Goal: Task Accomplishment & Management: Manage account settings

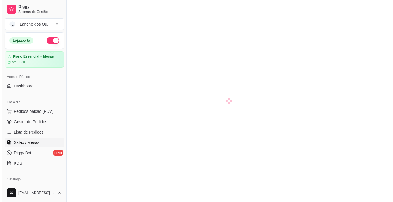
scroll to position [58, 0]
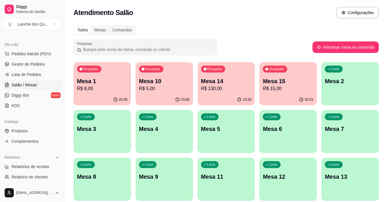
click at [339, 79] on p "Mesa 2" at bounding box center [350, 81] width 51 height 8
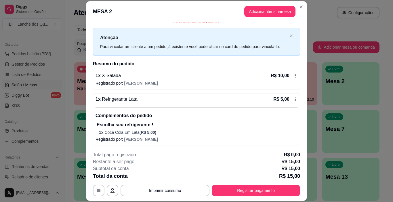
scroll to position [8, 0]
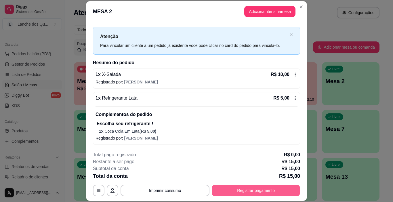
click at [257, 190] on button "Registrar pagamento" at bounding box center [256, 191] width 88 height 12
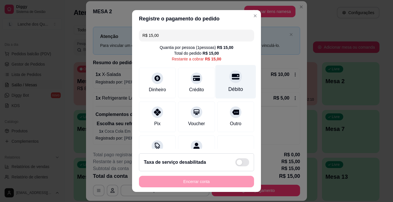
click at [229, 83] on div "Débito" at bounding box center [235, 82] width 41 height 34
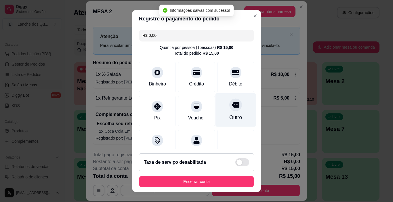
type input "R$ 0,00"
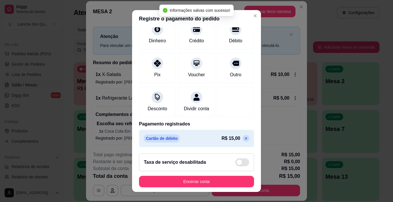
scroll to position [51, 0]
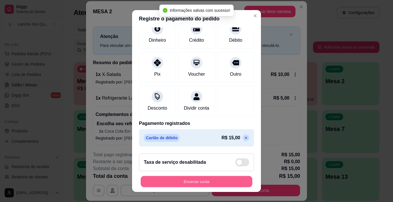
click at [219, 179] on button "Encerrar conta" at bounding box center [197, 181] width 112 height 11
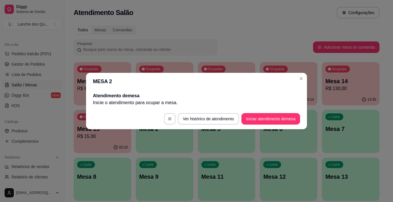
scroll to position [0, 0]
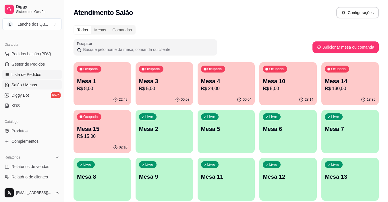
click at [28, 77] on span "Lista de Pedidos" at bounding box center [27, 75] width 30 height 6
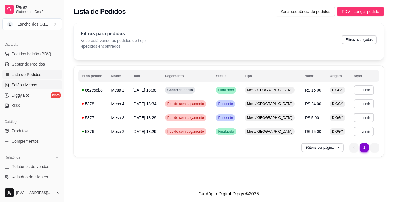
click at [32, 84] on span "Salão / Mesas" at bounding box center [25, 85] width 26 height 6
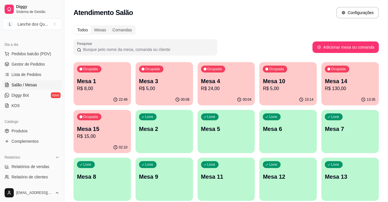
click at [112, 83] on p "Mesa 1" at bounding box center [102, 81] width 51 height 8
click at [176, 86] on p "R$ 5,00" at bounding box center [164, 88] width 49 height 7
click at [227, 86] on p "R$ 24,00" at bounding box center [226, 88] width 49 height 7
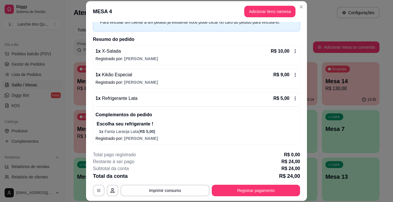
scroll to position [31, 0]
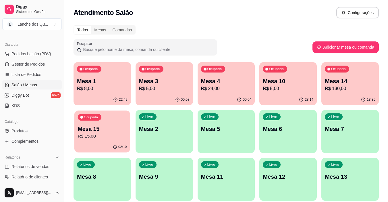
click at [101, 137] on p "R$ 15,00" at bounding box center [102, 136] width 49 height 7
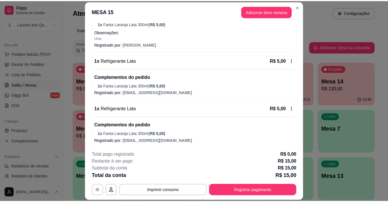
scroll to position [110, 0]
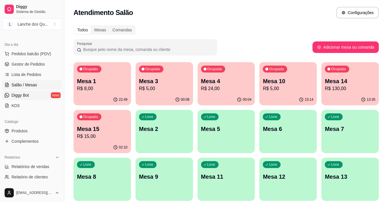
click at [39, 91] on link "Diggy Bot novo" at bounding box center [32, 95] width 60 height 9
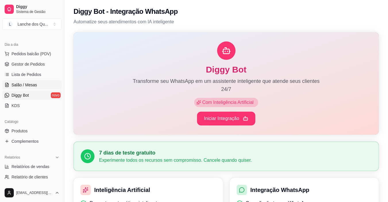
click at [28, 88] on link "Salão / Mesas" at bounding box center [32, 84] width 60 height 9
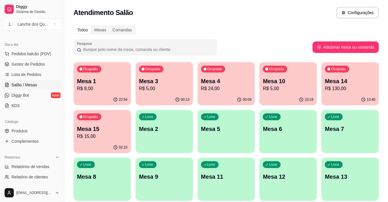
click at [107, 131] on p "Mesa 15" at bounding box center [102, 129] width 51 height 8
click at [122, 84] on p "Mesa 1" at bounding box center [102, 81] width 51 height 8
click at [148, 131] on p "Mesa 2" at bounding box center [164, 129] width 51 height 8
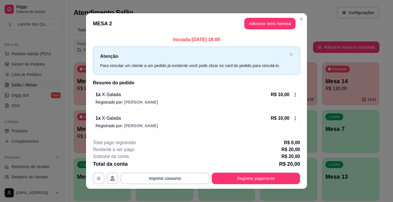
click at [126, 106] on div "1 x X-Salada R$ 10,00 Registrado por: [PERSON_NAME]" at bounding box center [196, 99] width 207 height 20
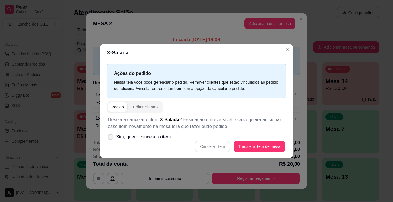
click at [116, 139] on span "Sim, quero cancelar o item." at bounding box center [144, 136] width 56 height 7
click at [111, 139] on input "Sim, quero cancelar o item." at bounding box center [110, 140] width 4 height 4
checkbox input "true"
click at [210, 146] on button "Cancelar item" at bounding box center [212, 146] width 34 height 11
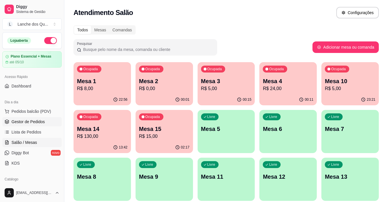
click at [24, 123] on span "Gestor de Pedidos" at bounding box center [28, 122] width 33 height 6
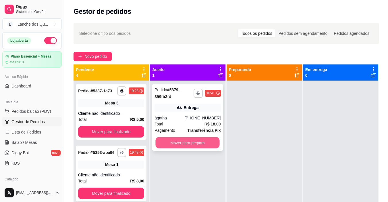
click at [194, 144] on button "Mover para preparo" at bounding box center [188, 142] width 64 height 11
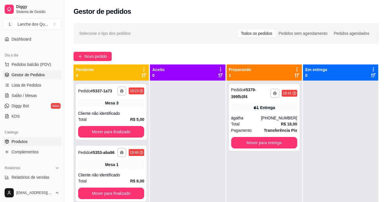
scroll to position [58, 0]
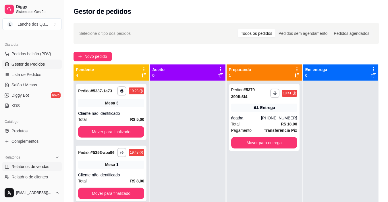
click at [40, 166] on span "Relatórios de vendas" at bounding box center [31, 167] width 38 height 6
select select "ALL"
select select "0"
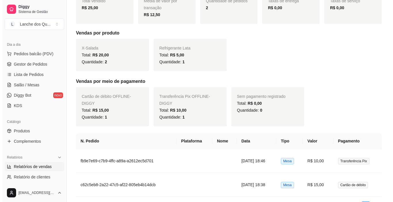
scroll to position [127, 0]
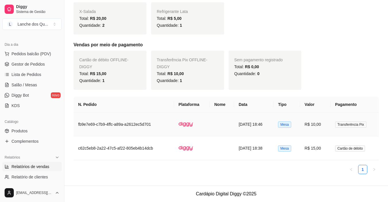
click at [322, 130] on td "R$ 10,00" at bounding box center [316, 124] width 30 height 24
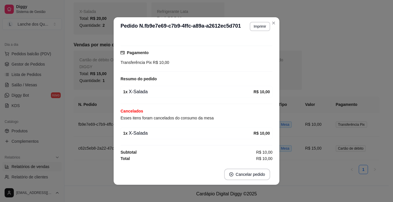
scroll to position [1, 0]
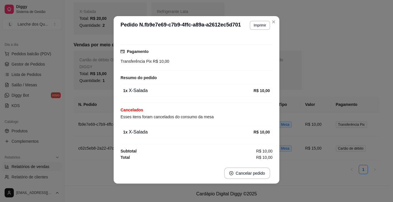
drag, startPoint x: 145, startPoint y: 133, endPoint x: 216, endPoint y: 131, distance: 71.4
click at [214, 131] on div "1 x X-Salada" at bounding box center [188, 132] width 130 height 7
click at [253, 131] on strong "R$ 10,00" at bounding box center [261, 132] width 16 height 5
drag, startPoint x: 170, startPoint y: 117, endPoint x: 195, endPoint y: 119, distance: 24.8
click at [193, 119] on div "Número da Mesa 2 Tipo Mesa Horário do pedido 06/09/2025 18:46 Status do pedido …" at bounding box center [196, 99] width 152 height 124
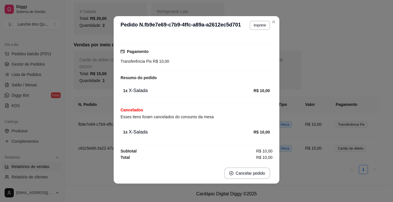
click at [195, 119] on span "Esses itens foram cancelados do consumo da mesa" at bounding box center [166, 116] width 93 height 5
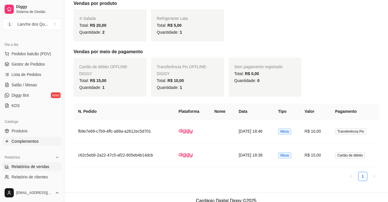
scroll to position [86, 0]
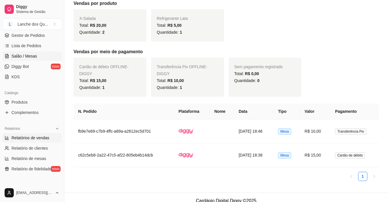
click at [34, 59] on span "Salão / Mesas" at bounding box center [25, 56] width 26 height 6
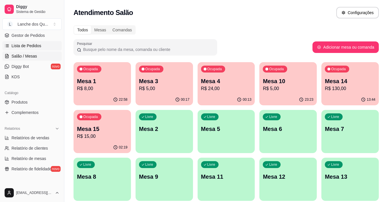
click at [31, 42] on link "Lista de Pedidos" at bounding box center [32, 45] width 60 height 9
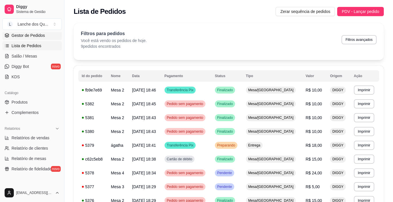
click at [33, 36] on span "Gestor de Pedidos" at bounding box center [28, 35] width 33 height 6
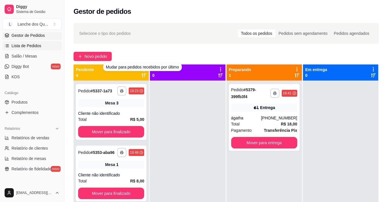
click at [40, 46] on span "Lista de Pedidos" at bounding box center [27, 46] width 30 height 6
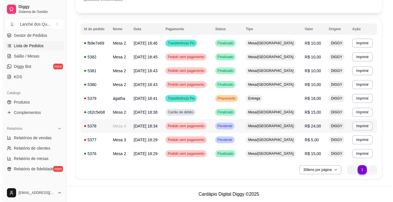
scroll to position [47, 0]
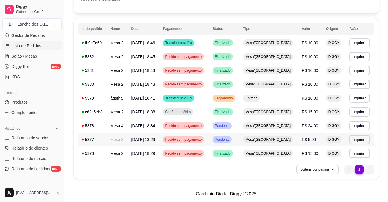
click at [261, 137] on td "Mesa/[GEOGRAPHIC_DATA]" at bounding box center [269, 140] width 59 height 14
click at [277, 125] on span "Mesa/[GEOGRAPHIC_DATA]" at bounding box center [268, 125] width 48 height 5
click at [299, 112] on td "R$ 15,00" at bounding box center [311, 112] width 24 height 14
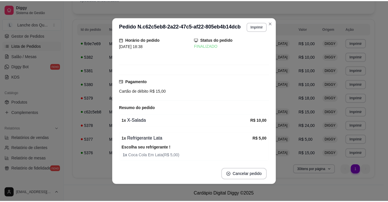
scroll to position [42, 0]
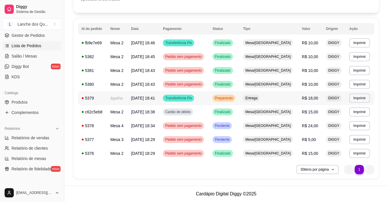
click at [234, 98] on span "Preparando" at bounding box center [224, 98] width 20 height 5
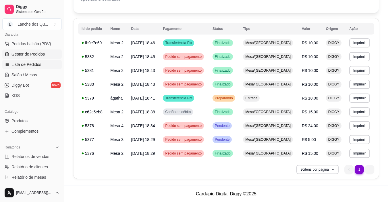
scroll to position [58, 0]
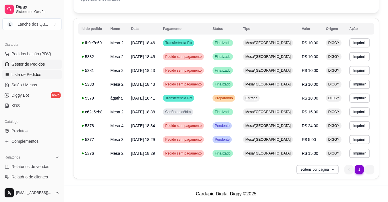
click at [32, 62] on span "Gestor de Pedidos" at bounding box center [28, 64] width 33 height 6
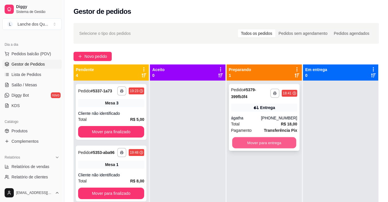
click at [273, 142] on button "Mover para entrega" at bounding box center [264, 142] width 64 height 11
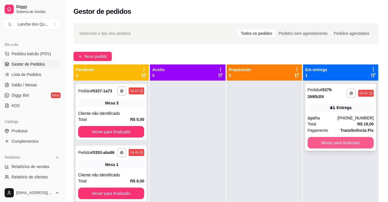
click at [347, 143] on button "Mover para finalizado" at bounding box center [341, 143] width 66 height 12
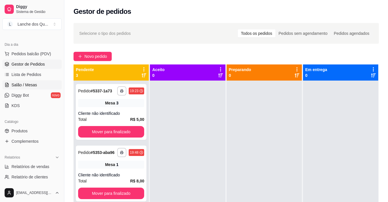
click at [24, 85] on span "Salão / Mesas" at bounding box center [25, 85] width 26 height 6
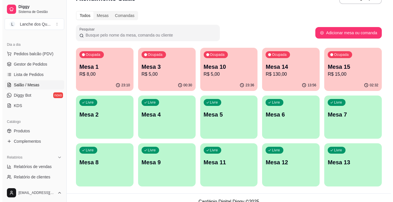
scroll to position [22, 0]
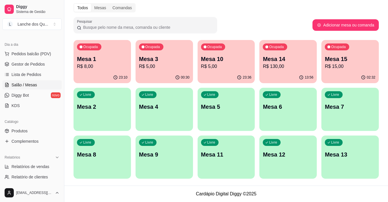
click at [172, 156] on p "Mesa 9" at bounding box center [164, 154] width 51 height 8
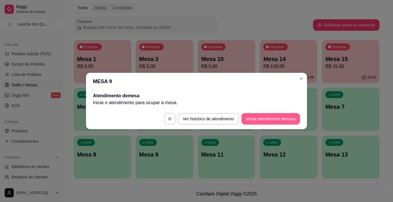
click at [271, 116] on button "Iniciar atendimento de mesa" at bounding box center [270, 119] width 59 height 12
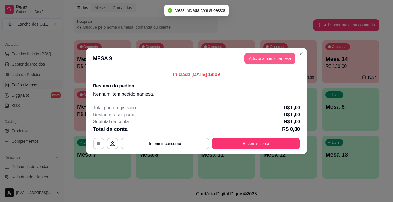
click at [270, 59] on button "Adicionar itens na mesa" at bounding box center [269, 59] width 51 height 12
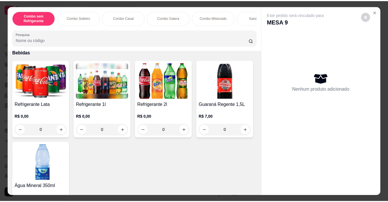
scroll to position [1320, 0]
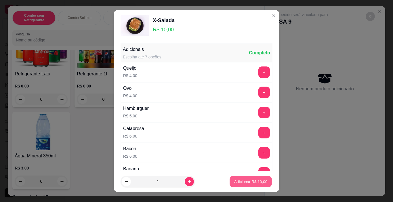
click at [258, 177] on button "Adicionar R$ 10,00" at bounding box center [250, 181] width 42 height 11
type input "1"
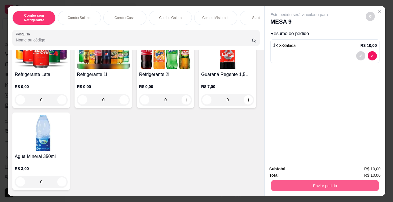
click at [293, 183] on button "Enviar pedido" at bounding box center [325, 185] width 108 height 11
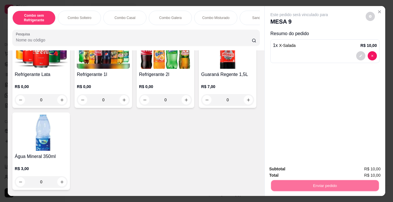
click at [300, 168] on button "Não registrar e enviar pedido" at bounding box center [306, 169] width 60 height 11
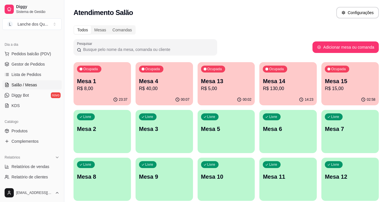
scroll to position [22, 0]
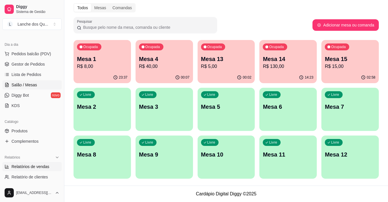
click at [34, 166] on span "Relatórios de vendas" at bounding box center [31, 167] width 38 height 6
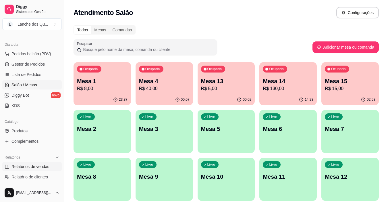
select select "ALL"
select select "0"
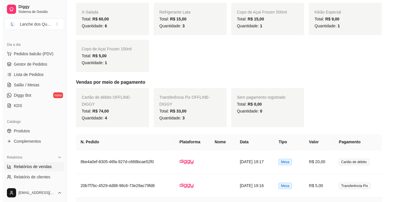
scroll to position [201, 0]
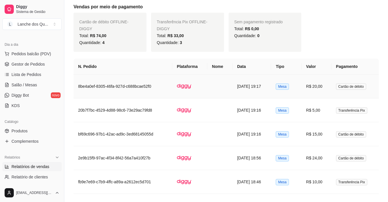
click at [331, 86] on td "R$ 20,00" at bounding box center [317, 86] width 30 height 24
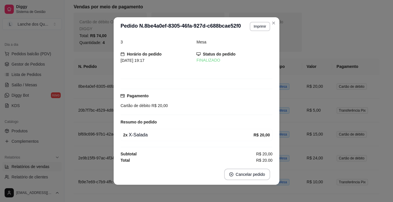
scroll to position [7, 0]
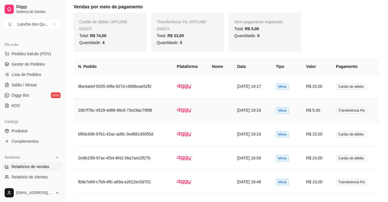
click at [324, 110] on td "R$ 5,00" at bounding box center [317, 110] width 30 height 24
click at [317, 137] on td "R$ 15,00" at bounding box center [317, 134] width 30 height 24
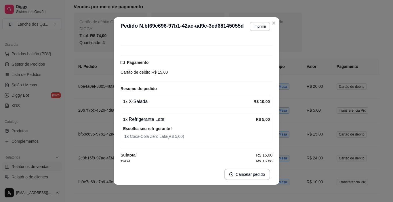
scroll to position [42, 0]
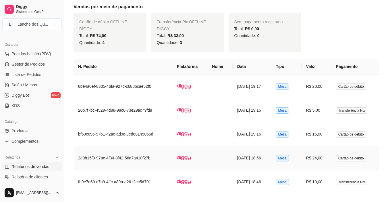
click at [324, 158] on td "R$ 24,00" at bounding box center [317, 158] width 30 height 24
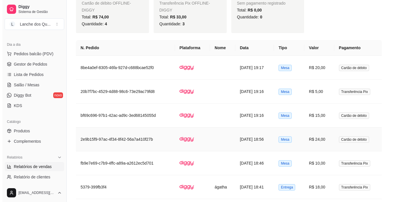
scroll to position [230, 0]
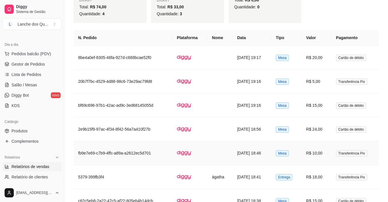
click at [327, 154] on td "R$ 10,00" at bounding box center [317, 153] width 30 height 24
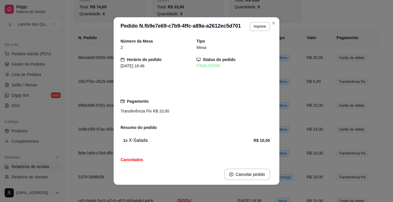
click at [243, 134] on div "Número da Mesa 2 Tipo Mesa Horário do pedido 06/09/2025 18:46 Status do pedido …" at bounding box center [196, 100] width 152 height 124
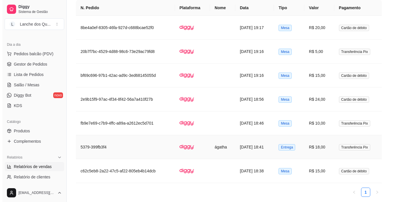
scroll to position [283, 0]
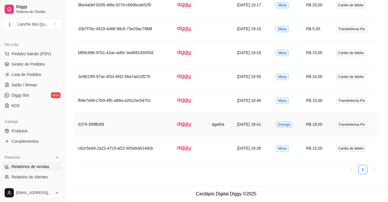
click at [323, 126] on td "R$ 18,00" at bounding box center [317, 124] width 30 height 24
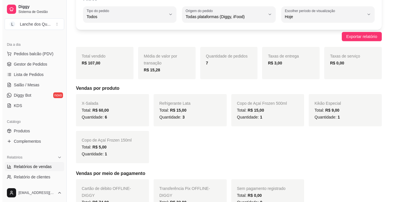
scroll to position [0, 0]
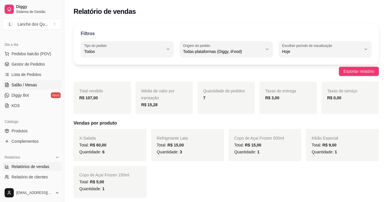
click at [33, 87] on span "Salão / Mesas" at bounding box center [25, 85] width 26 height 6
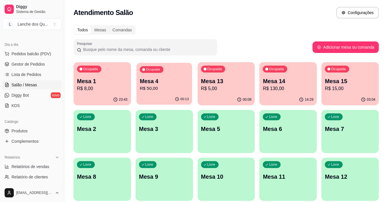
click at [153, 87] on p "R$ 50,00" at bounding box center [164, 88] width 49 height 7
click at [167, 87] on p "R$ 50,00" at bounding box center [164, 88] width 51 height 7
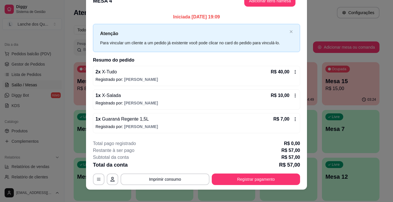
scroll to position [17, 0]
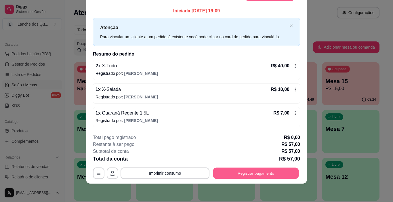
click at [242, 170] on button "Registrar pagamento" at bounding box center [256, 172] width 86 height 11
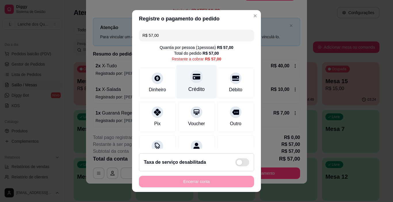
click at [196, 77] on div at bounding box center [196, 76] width 13 height 13
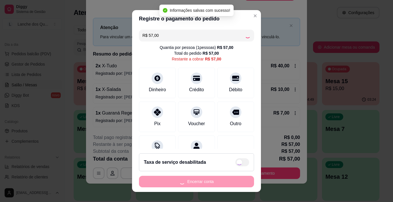
type input "R$ 0,00"
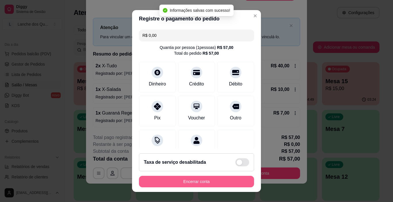
click at [184, 182] on button "Encerrar conta" at bounding box center [196, 182] width 115 height 12
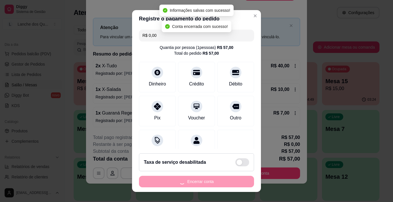
scroll to position [0, 0]
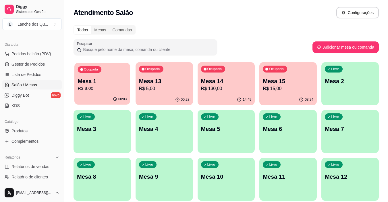
click at [101, 91] on p "R$ 8,00" at bounding box center [102, 88] width 49 height 7
click at [156, 89] on p "R$ 5,00" at bounding box center [164, 88] width 51 height 7
click at [180, 79] on p "Mesa 13" at bounding box center [164, 81] width 51 height 8
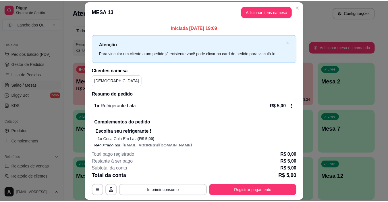
scroll to position [8, 0]
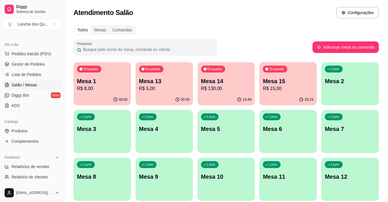
click at [228, 91] on p "R$ 130,00" at bounding box center [226, 88] width 51 height 7
click at [297, 81] on p "Mesa 15" at bounding box center [288, 81] width 51 height 8
click at [111, 87] on p "R$ 8,00" at bounding box center [102, 88] width 51 height 7
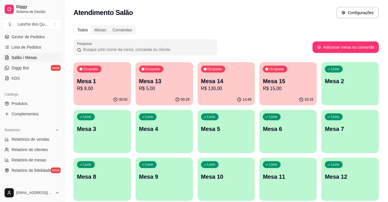
scroll to position [115, 0]
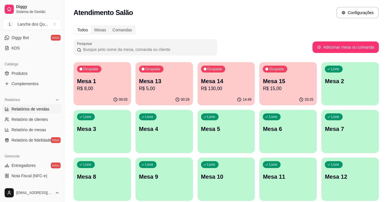
click at [42, 110] on span "Relatórios de vendas" at bounding box center [31, 109] width 38 height 6
select select "ALL"
select select "0"
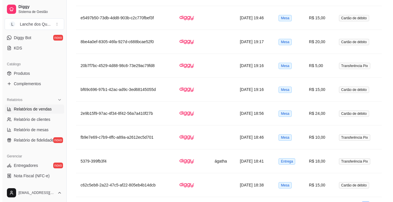
scroll to position [330, 0]
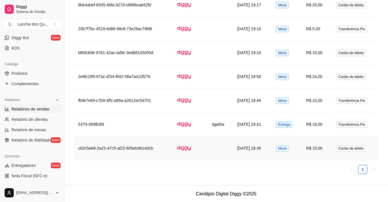
click at [321, 145] on td "R$ 15,00" at bounding box center [317, 148] width 30 height 24
click at [319, 150] on td "R$ 15,00" at bounding box center [317, 148] width 30 height 24
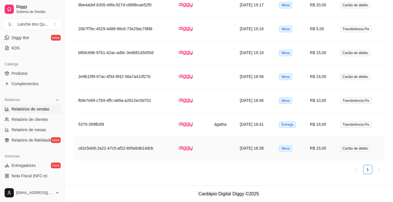
scroll to position [324, 0]
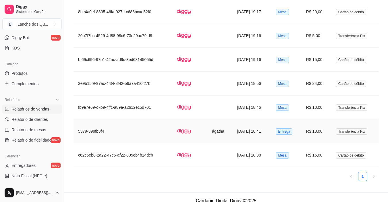
click at [327, 135] on td "R$ 18,00" at bounding box center [317, 131] width 30 height 24
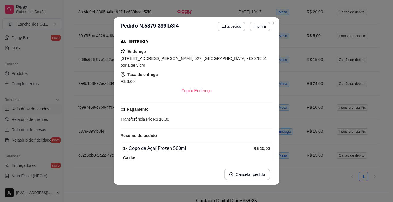
scroll to position [86, 0]
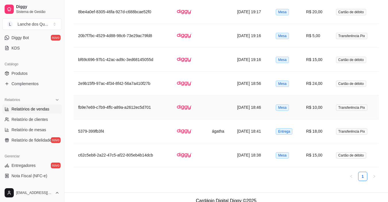
click at [329, 107] on td "R$ 10,00" at bounding box center [317, 107] width 30 height 24
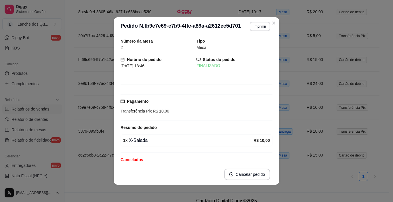
scroll to position [29, 0]
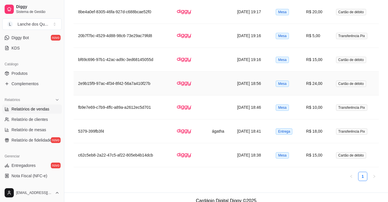
click at [325, 81] on td "R$ 24,00" at bounding box center [317, 84] width 30 height 24
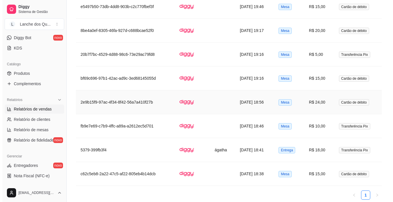
scroll to position [295, 0]
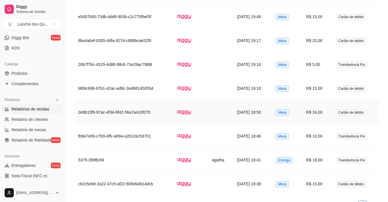
click at [307, 85] on td "R$ 15,00" at bounding box center [317, 88] width 30 height 24
click at [319, 91] on td "R$ 15,00" at bounding box center [317, 88] width 30 height 24
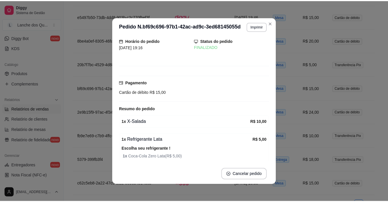
scroll to position [29, 0]
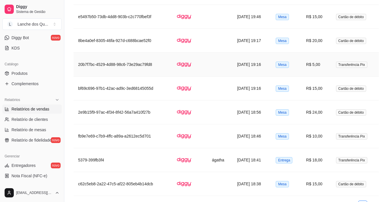
click at [325, 66] on td "R$ 5,00" at bounding box center [317, 65] width 30 height 24
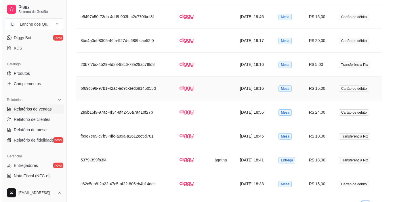
scroll to position [266, 0]
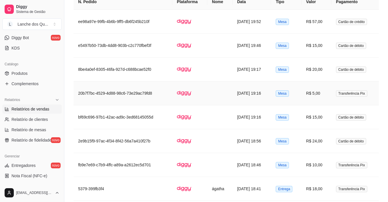
click at [318, 74] on td "R$ 20,00" at bounding box center [317, 70] width 30 height 24
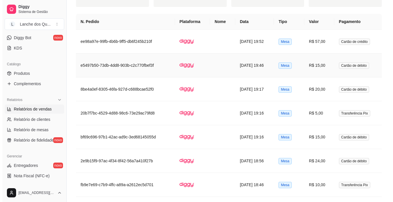
scroll to position [237, 0]
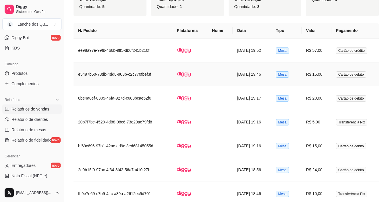
click at [317, 74] on td "R$ 15,00" at bounding box center [317, 74] width 30 height 24
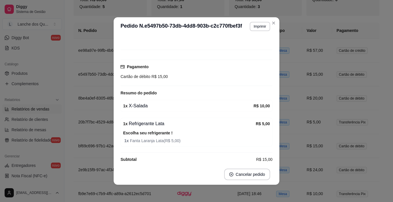
scroll to position [42, 0]
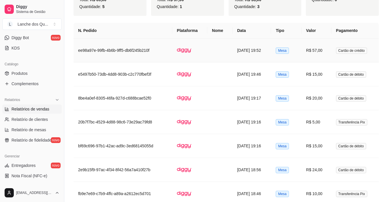
click at [321, 50] on td "R$ 57,00" at bounding box center [317, 51] width 30 height 24
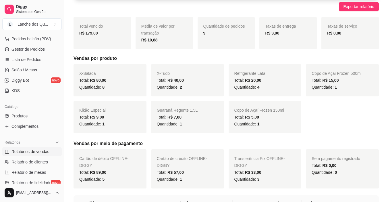
scroll to position [0, 0]
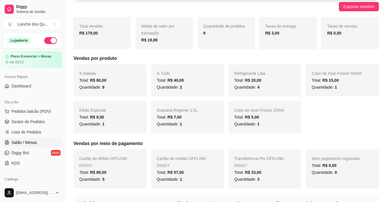
click at [27, 139] on link "Salão / Mesas" at bounding box center [32, 142] width 60 height 9
